Goal: Task Accomplishment & Management: Use online tool/utility

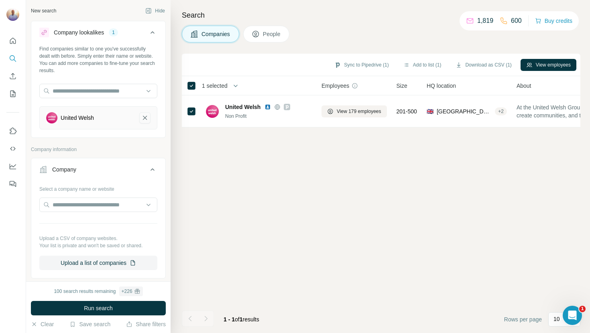
click at [145, 117] on icon "United Welsh-remove-button" at bounding box center [145, 118] width 4 height 4
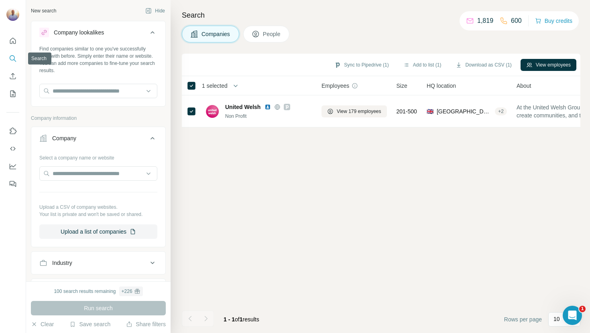
click at [13, 58] on icon "Search" at bounding box center [13, 59] width 8 height 8
click at [264, 35] on button "People" at bounding box center [266, 34] width 47 height 17
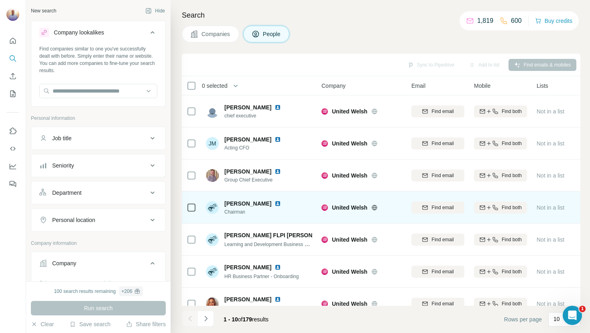
click at [575, 219] on td "Not in a list" at bounding box center [563, 208] width 63 height 32
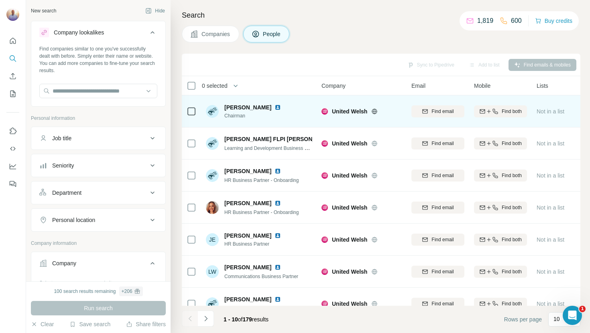
scroll to position [110, 0]
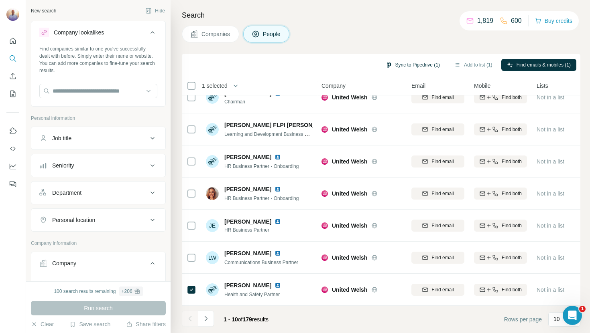
click at [412, 64] on button "Sync to Pipedrive (1)" at bounding box center [412, 65] width 65 height 12
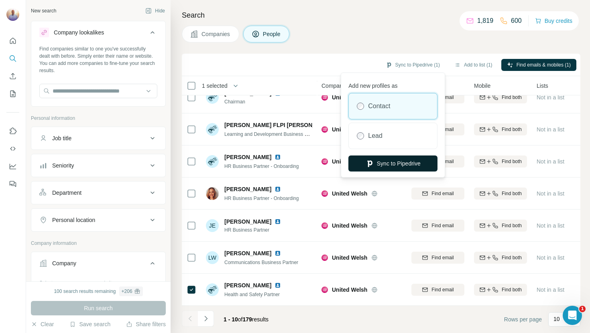
click at [395, 165] on button "Sync to Pipedrive" at bounding box center [392, 164] width 89 height 16
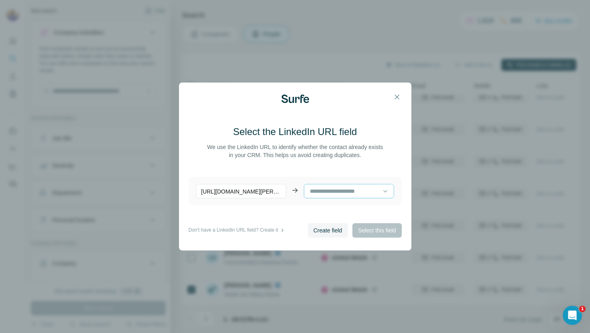
click at [365, 193] on input at bounding box center [345, 191] width 73 height 9
click at [358, 232] on div "Create field Select this field" at bounding box center [355, 230] width 94 height 14
click at [334, 232] on span "Create field" at bounding box center [327, 231] width 29 height 8
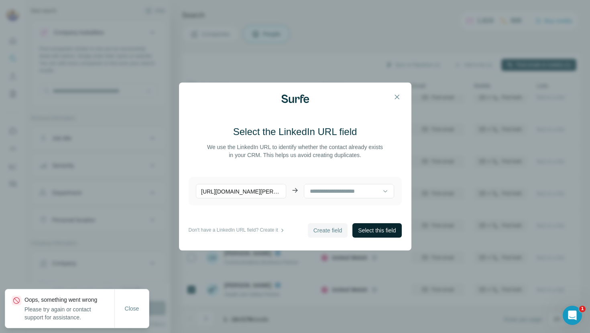
click at [365, 234] on span "Select this field" at bounding box center [377, 231] width 38 height 8
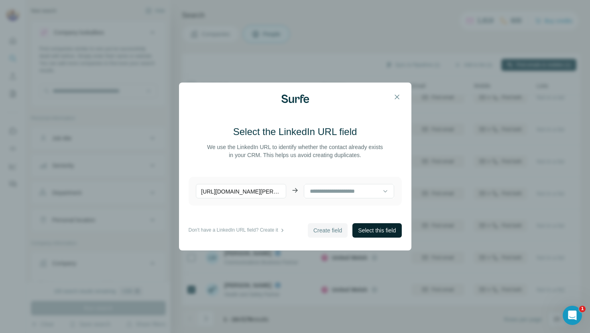
click at [352, 72] on div "Select the LinkedIn URL field We use the LinkedIn URL to identify whether the c…" at bounding box center [295, 166] width 590 height 333
click at [396, 95] on icon "button" at bounding box center [397, 97] width 8 height 8
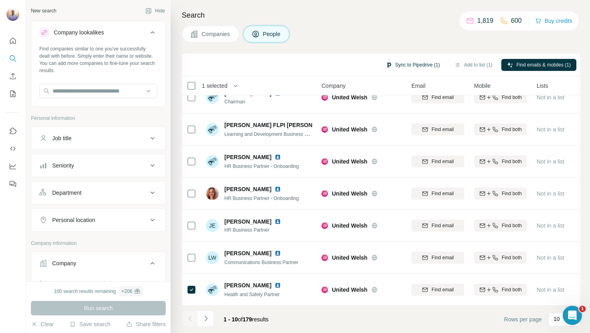
click at [406, 65] on button "Sync to Pipedrive (1)" at bounding box center [412, 65] width 65 height 12
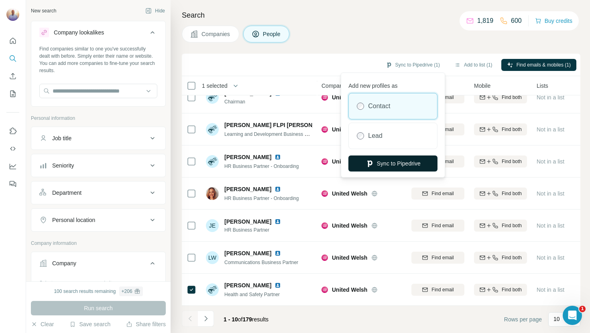
click at [393, 166] on button "Sync to Pipedrive" at bounding box center [392, 164] width 89 height 16
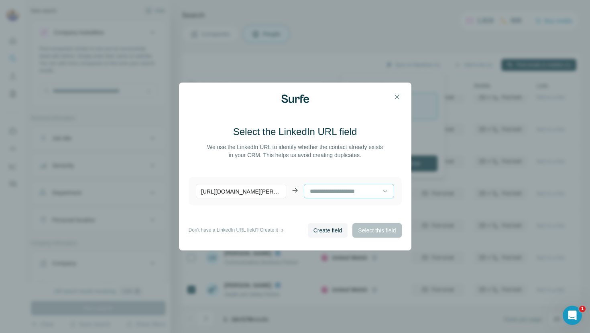
click at [334, 190] on input at bounding box center [345, 191] width 73 height 9
paste input "**********"
type input "**********"
click at [295, 211] on main "Select the LinkedIn URL field We use the LinkedIn URL to identify whether the c…" at bounding box center [295, 175] width 213 height 98
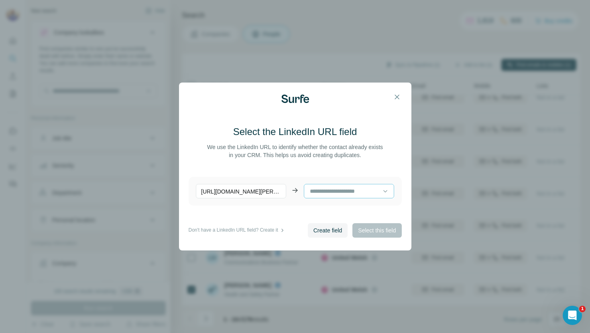
click at [323, 195] on input at bounding box center [345, 191] width 73 height 9
paste input "**********"
type input "**********"
click at [362, 233] on div "Create field Select this field" at bounding box center [355, 230] width 94 height 14
